Goal: Check status: Check status

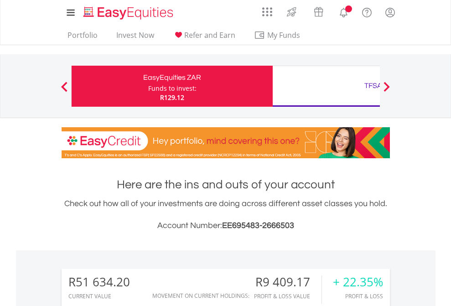
scroll to position [88, 143]
click at [148, 86] on div "Funds to invest:" at bounding box center [172, 88] width 48 height 9
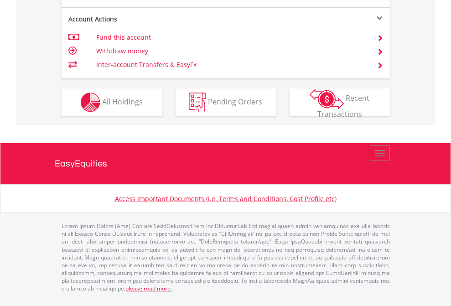
scroll to position [893, 0]
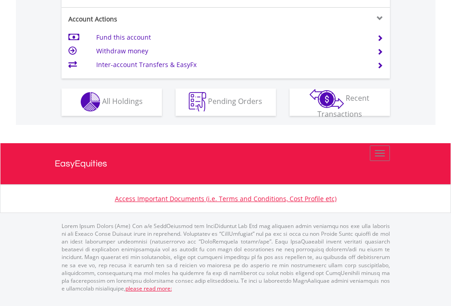
scroll to position [853, 0]
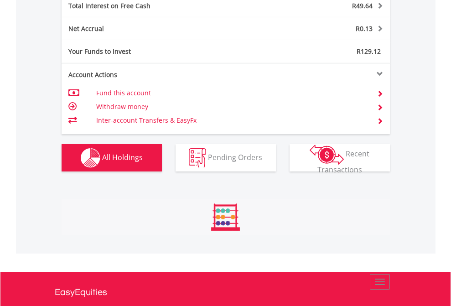
scroll to position [1051, 0]
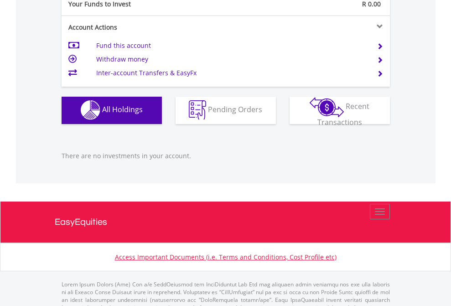
scroll to position [903, 0]
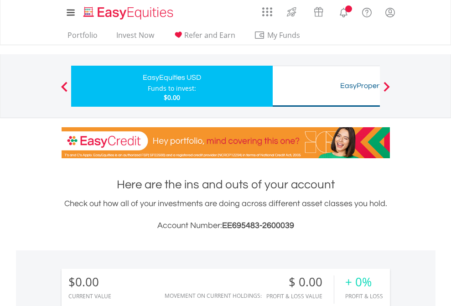
scroll to position [88, 143]
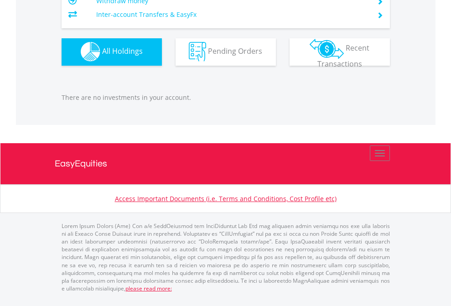
scroll to position [903, 0]
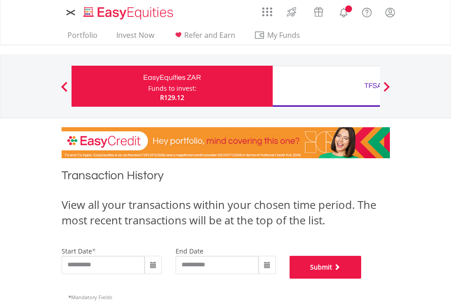
click at [362, 279] on button "Submit" at bounding box center [326, 267] width 72 height 23
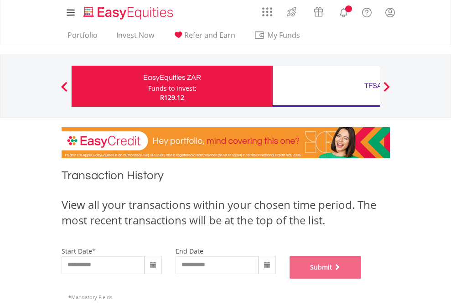
scroll to position [370, 0]
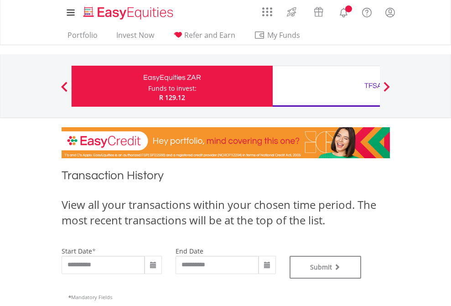
click at [326, 86] on div "TFSA" at bounding box center [373, 85] width 190 height 13
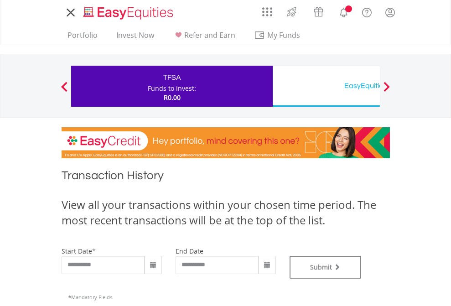
type input "**********"
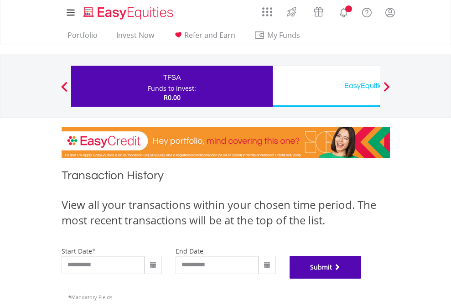
click at [362, 279] on button "Submit" at bounding box center [326, 267] width 72 height 23
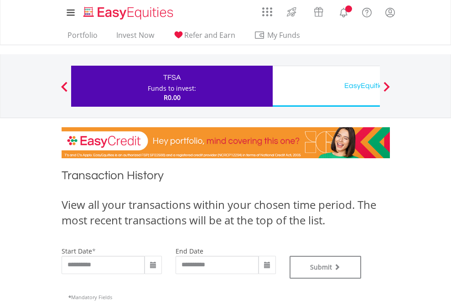
click at [326, 86] on div "EasyEquities USD" at bounding box center [373, 85] width 190 height 13
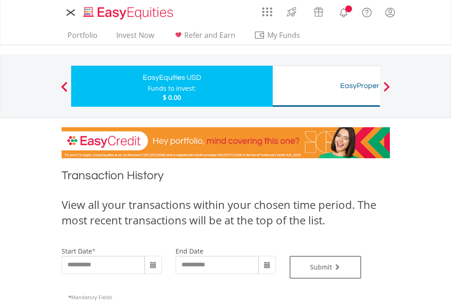
type input "**********"
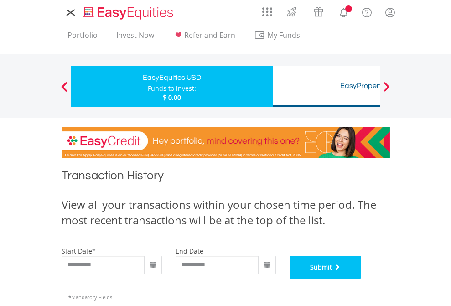
click at [362, 279] on button "Submit" at bounding box center [326, 267] width 72 height 23
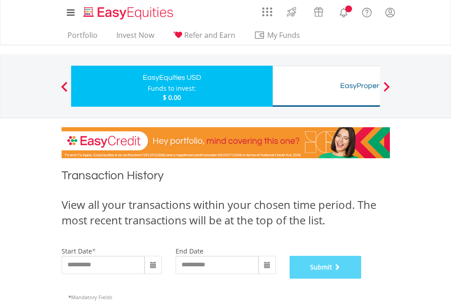
scroll to position [370, 0]
